Goal: Information Seeking & Learning: Learn about a topic

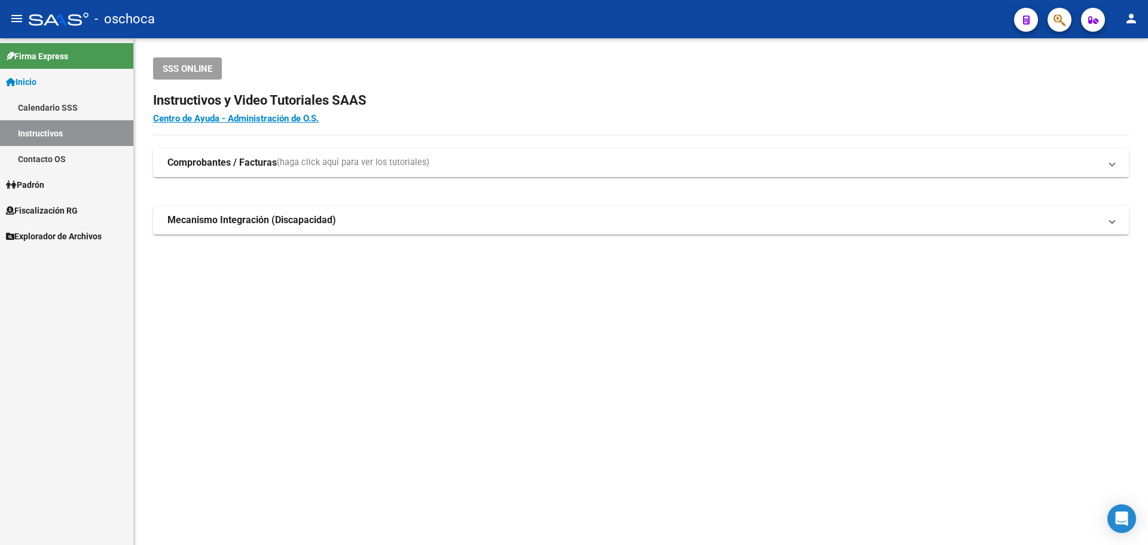
click at [42, 205] on span "Fiscalización RG" at bounding box center [42, 210] width 72 height 13
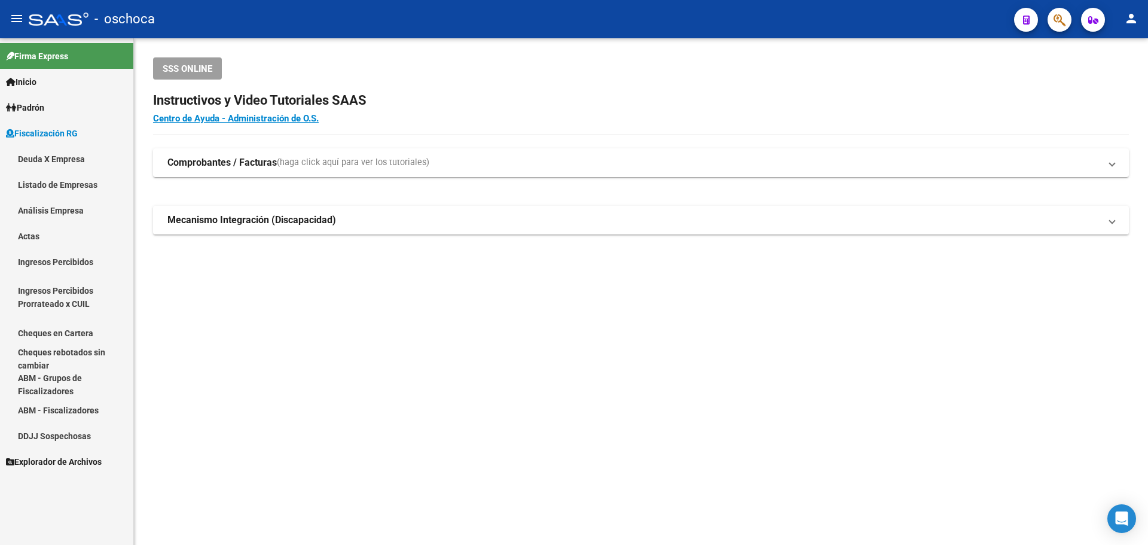
click at [44, 203] on link "Análisis Empresa" at bounding box center [66, 210] width 133 height 26
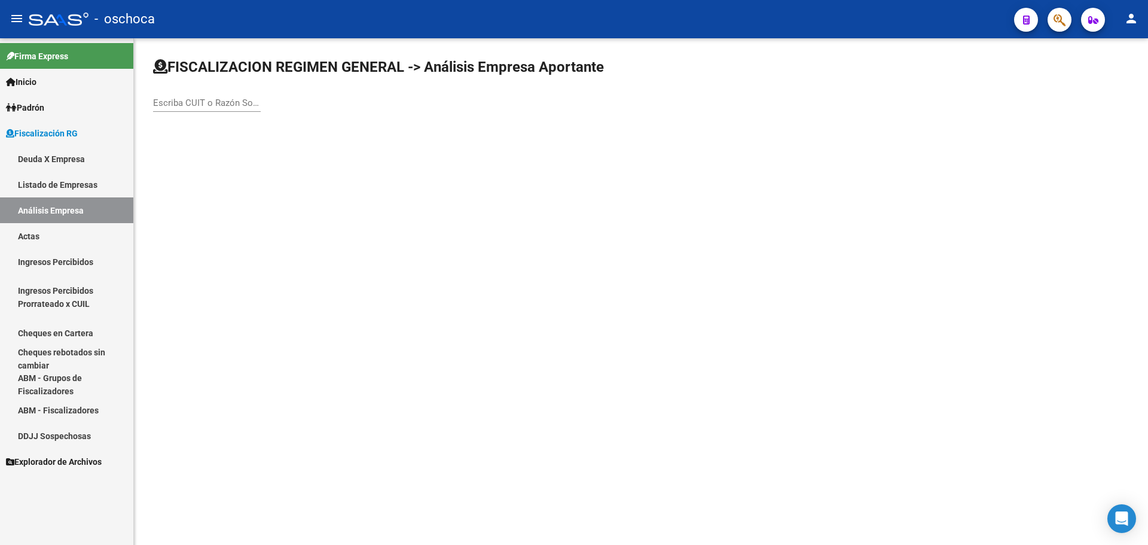
click at [216, 96] on div "Escriba CUIT o Razón Social para buscar" at bounding box center [207, 99] width 108 height 26
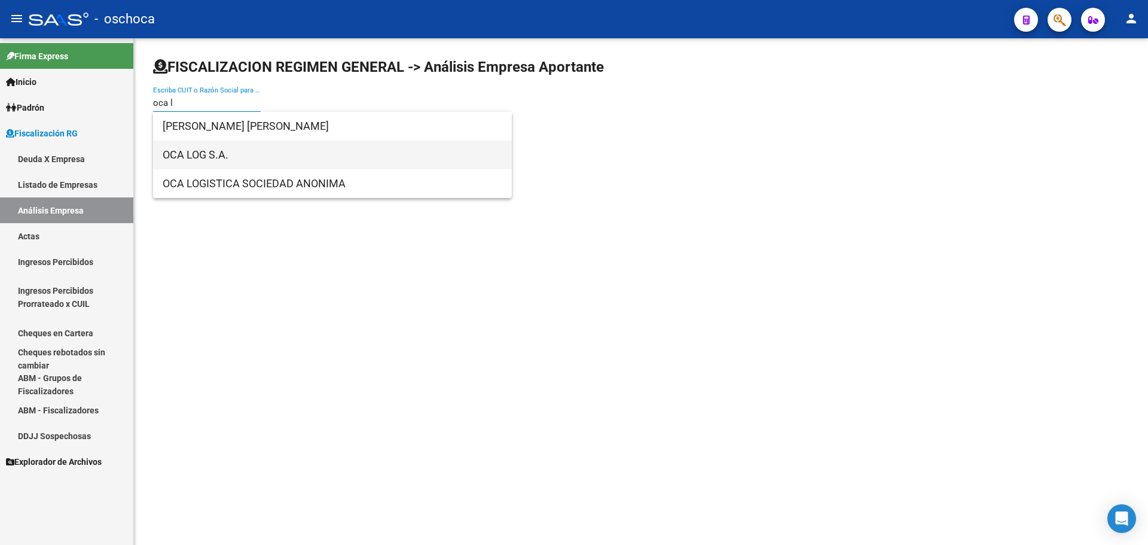
type input "oca l"
click at [202, 164] on span "OCA LOG S.A." at bounding box center [333, 154] width 340 height 29
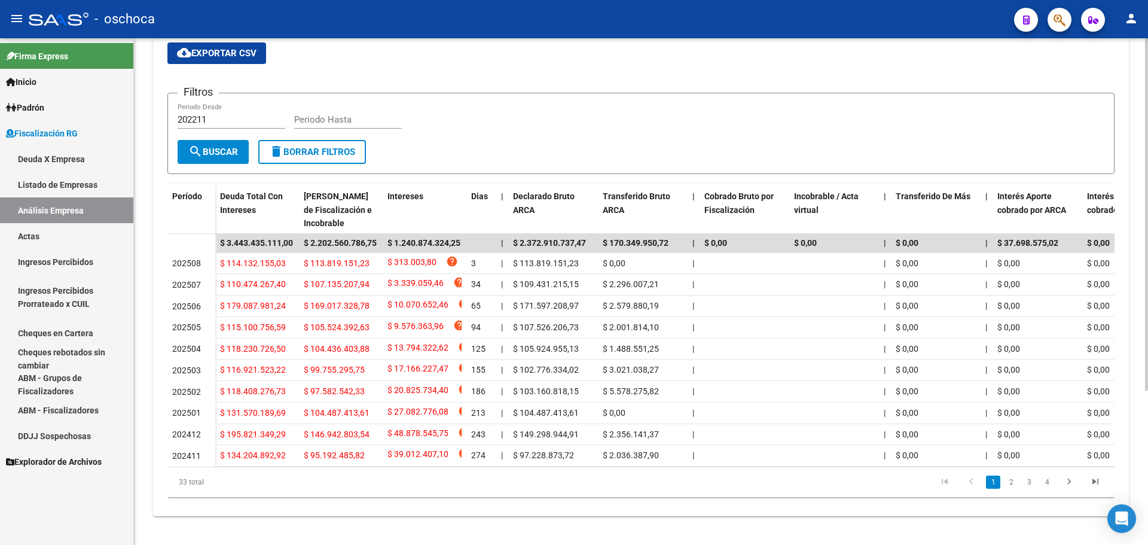
scroll to position [222, 0]
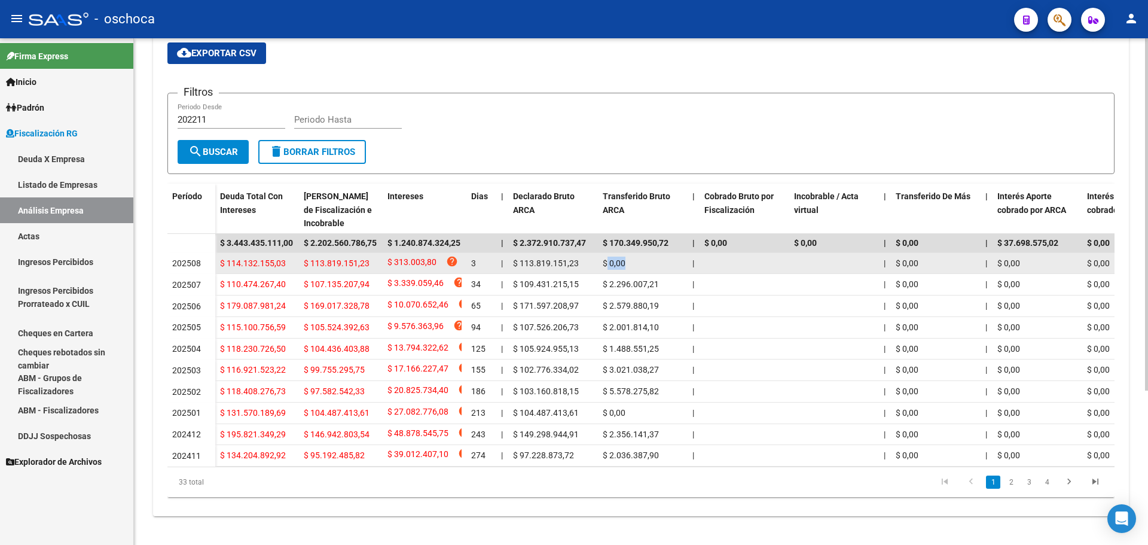
drag, startPoint x: 605, startPoint y: 247, endPoint x: 647, endPoint y: 251, distance: 42.6
click at [647, 256] on div "$ 0,00" at bounding box center [643, 263] width 80 height 14
drag, startPoint x: 576, startPoint y: 249, endPoint x: 467, endPoint y: 243, distance: 109.6
click at [467, 253] on div "$ 114.132.155,03 $ 113.819.151,23 $ 313.003,80 help 3 | $ 113.819.151,23 $ 0,00…" at bounding box center [929, 264] width 1429 height 22
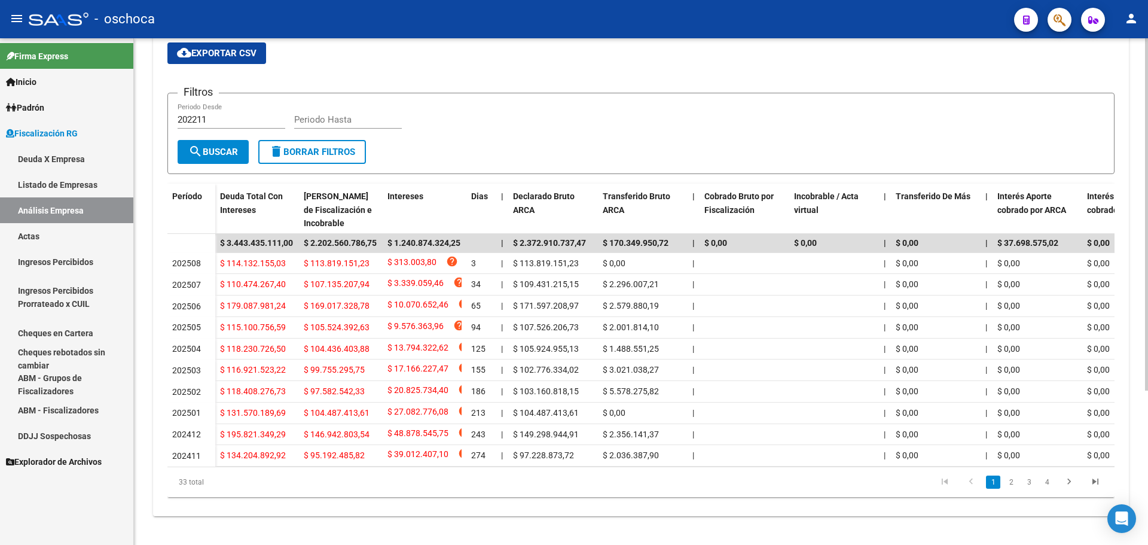
click at [483, 111] on div "Filtros 202211 Periodo Desde Periodo Hasta" at bounding box center [641, 121] width 927 height 37
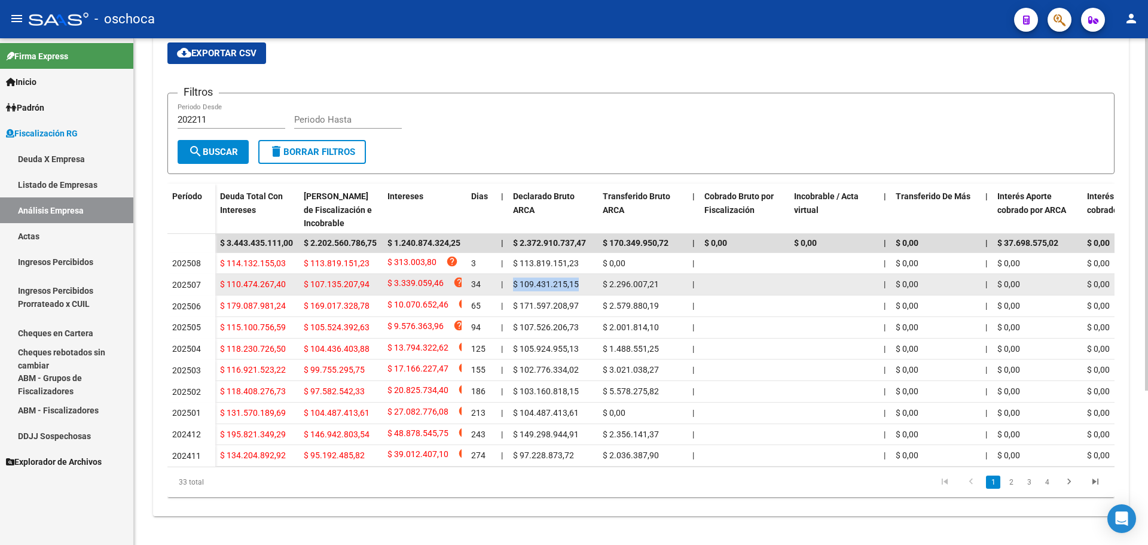
drag, startPoint x: 588, startPoint y: 272, endPoint x: 512, endPoint y: 273, distance: 75.3
click at [512, 274] on datatable-body-cell "$ 109.431.215,15" at bounding box center [553, 284] width 90 height 21
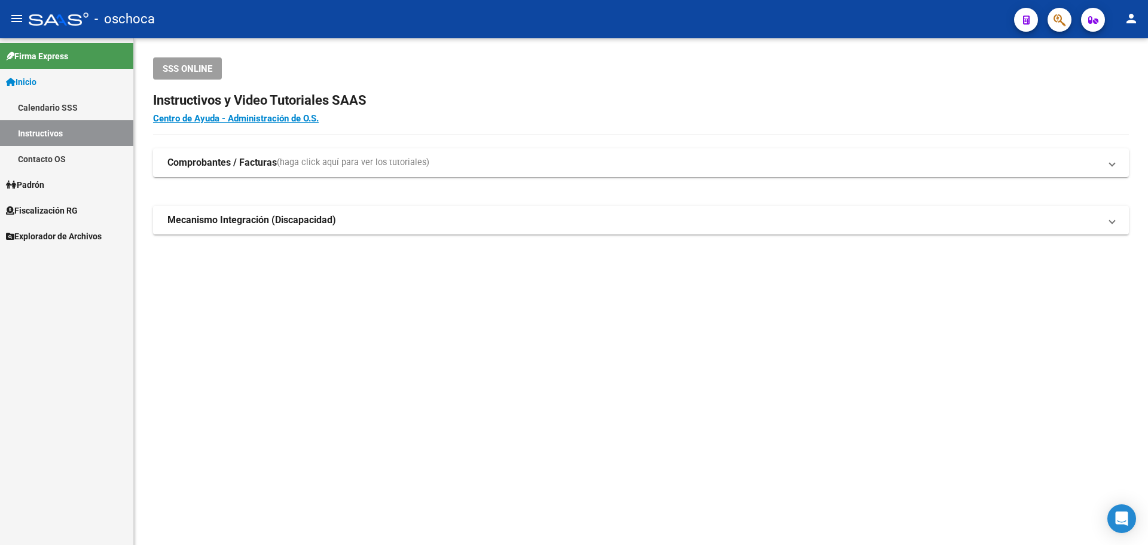
click at [41, 129] on link "Instructivos" at bounding box center [66, 133] width 133 height 26
click at [57, 190] on link "Padrón" at bounding box center [66, 185] width 133 height 26
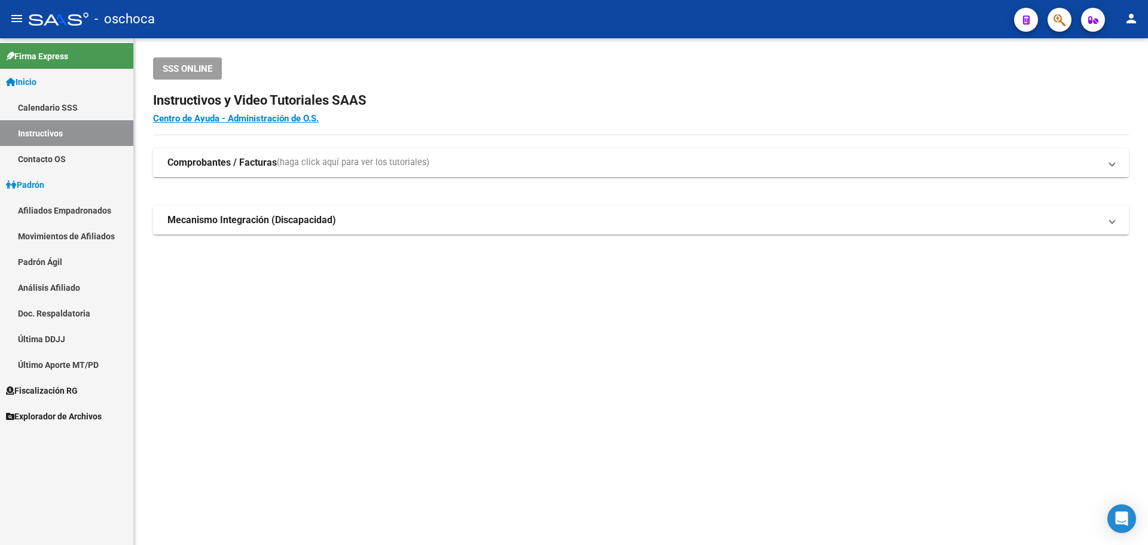
click at [65, 391] on span "Fiscalización RG" at bounding box center [42, 390] width 72 height 13
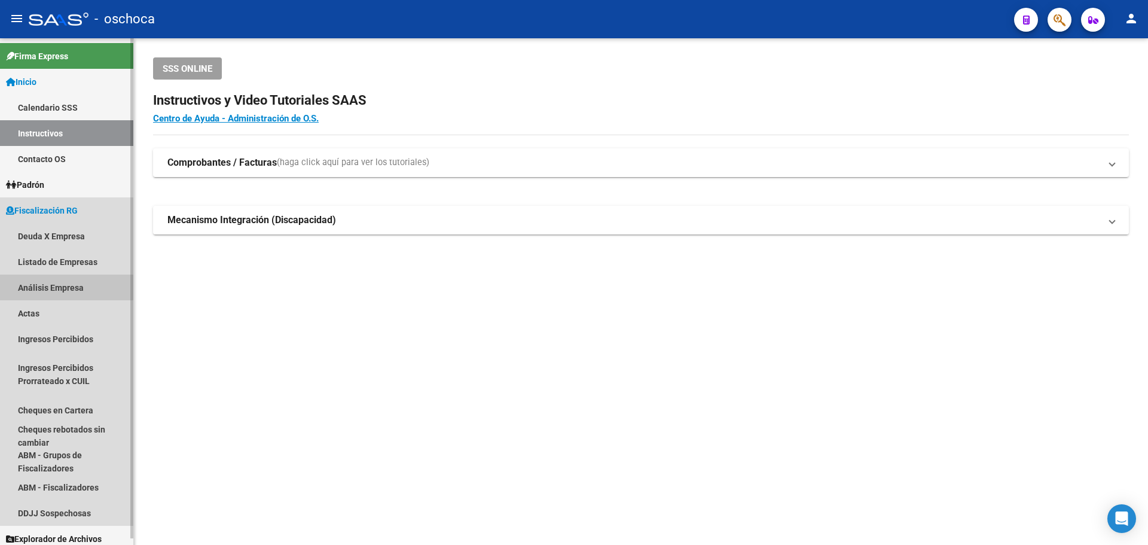
click at [57, 280] on link "Análisis Empresa" at bounding box center [66, 287] width 133 height 26
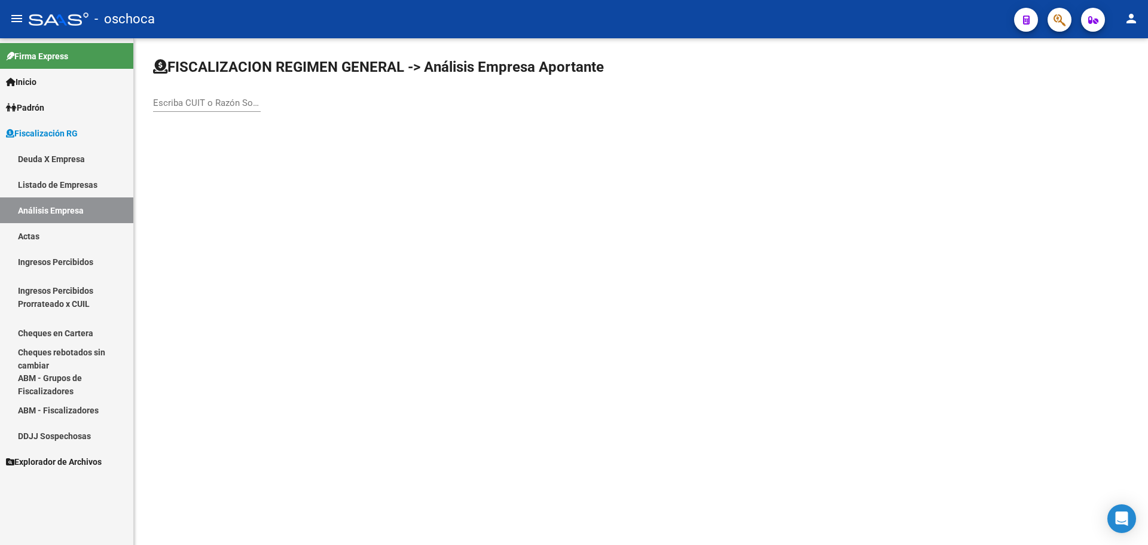
click at [163, 105] on input "Escriba CUIT o Razón Social para buscar" at bounding box center [207, 102] width 108 height 11
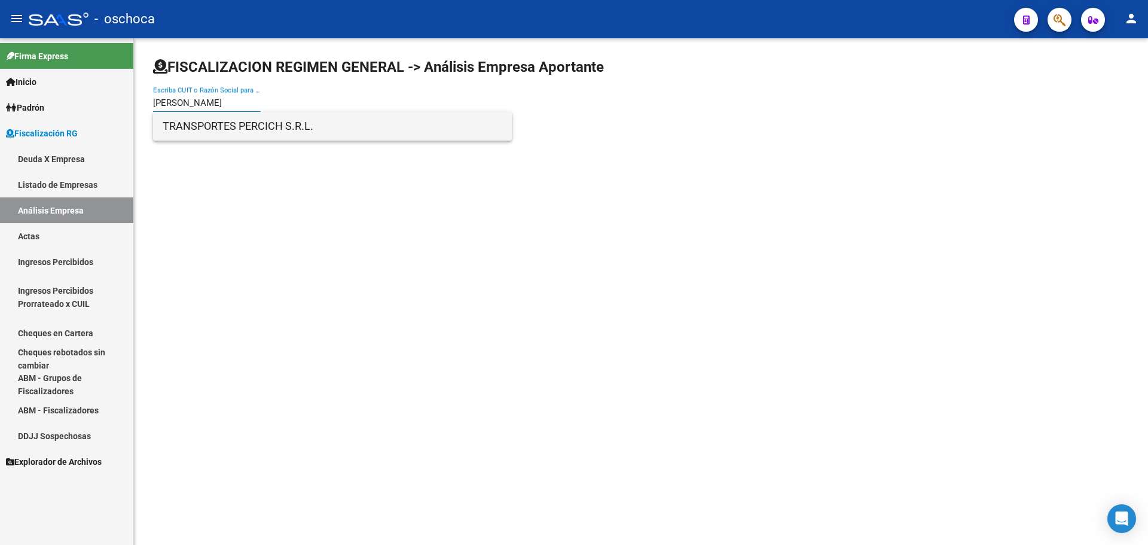
type input "[PERSON_NAME]"
click at [173, 124] on span "TRANSPORTES PERCICH S.R.L." at bounding box center [333, 126] width 340 height 29
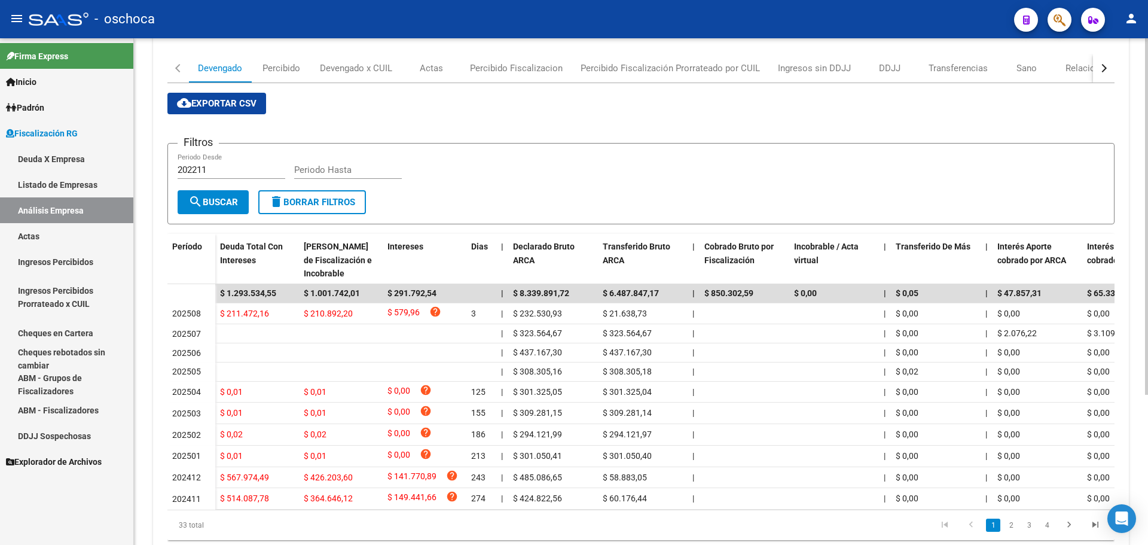
scroll to position [213, 0]
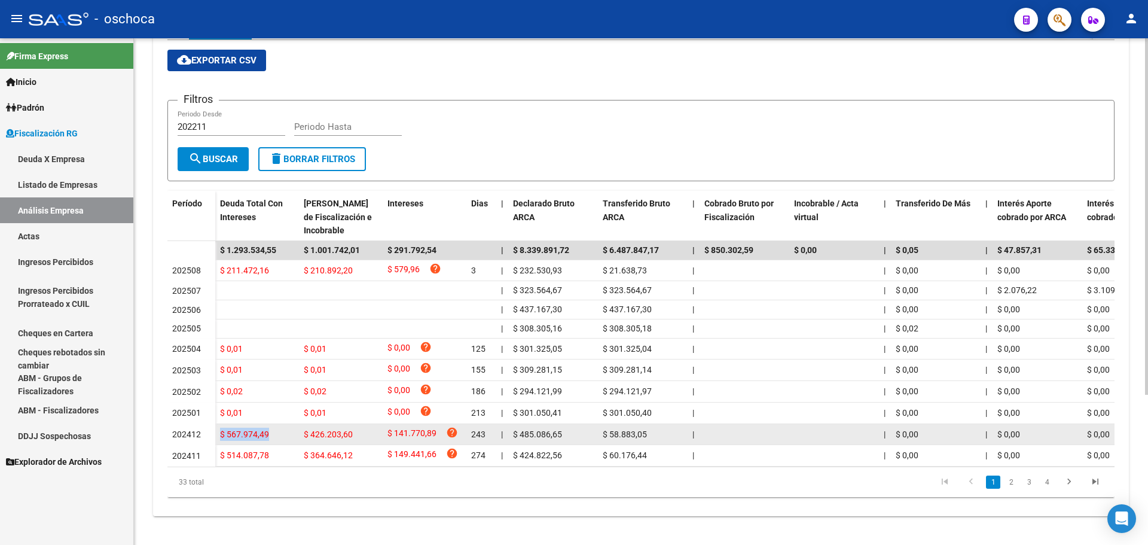
drag, startPoint x: 219, startPoint y: 424, endPoint x: 267, endPoint y: 430, distance: 48.8
click at [267, 430] on datatable-body-cell "$ 567.974,49" at bounding box center [257, 434] width 84 height 21
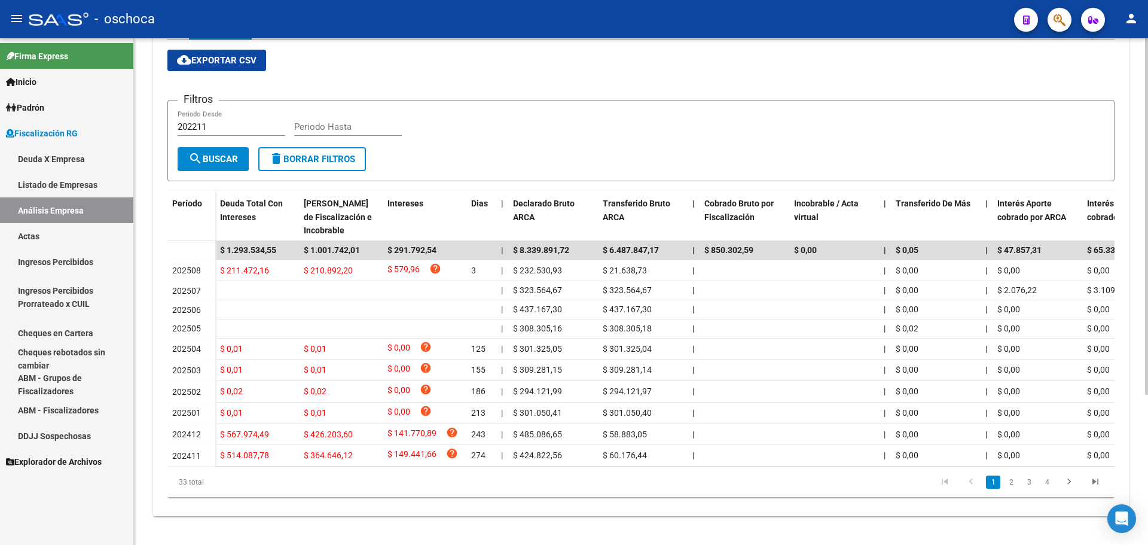
click at [322, 514] on div "Devengado Percibido Devengado x CUIL Actas Percibido Fiscalizacion Percibido Fi…" at bounding box center [641, 258] width 976 height 515
